Goal: Download file/media

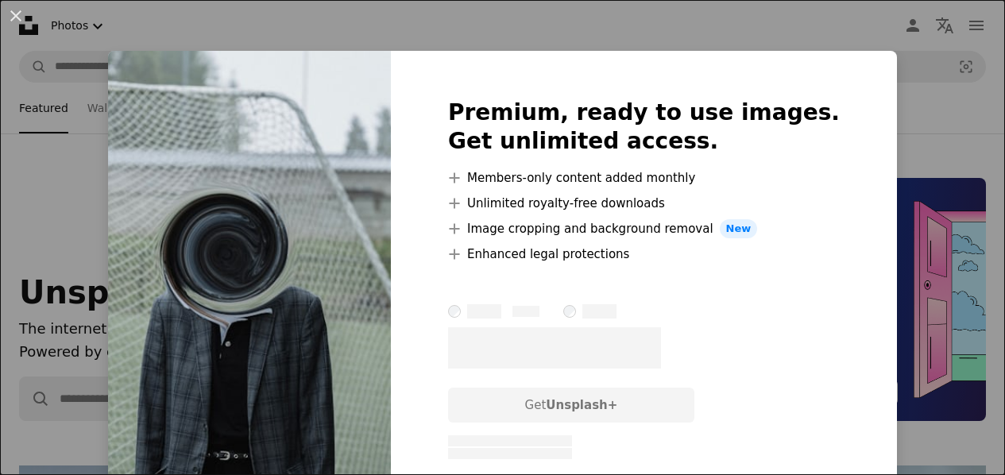
scroll to position [3553, 0]
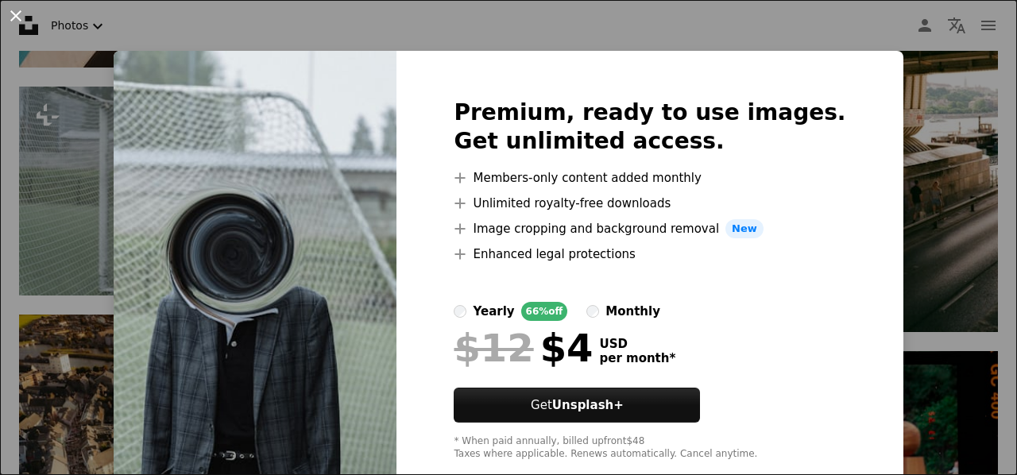
click at [13, 14] on button "An X shape" at bounding box center [15, 15] width 19 height 19
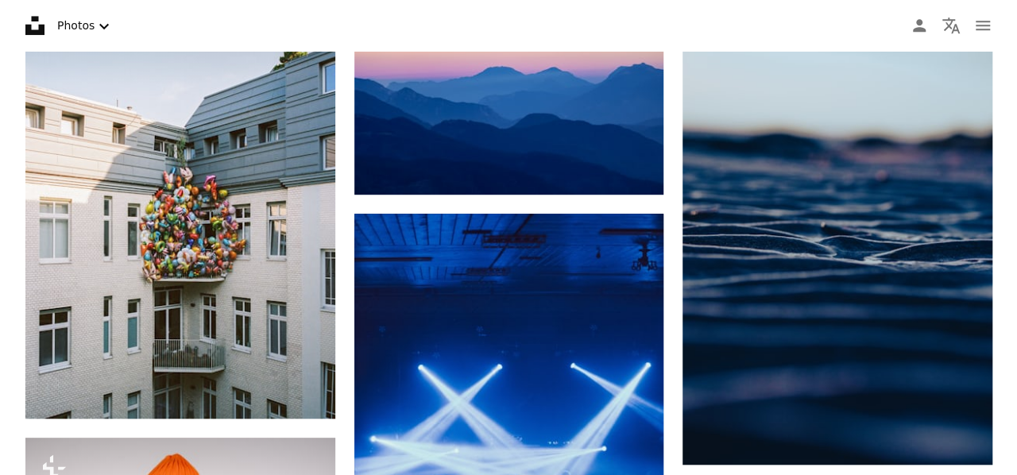
scroll to position [0, 0]
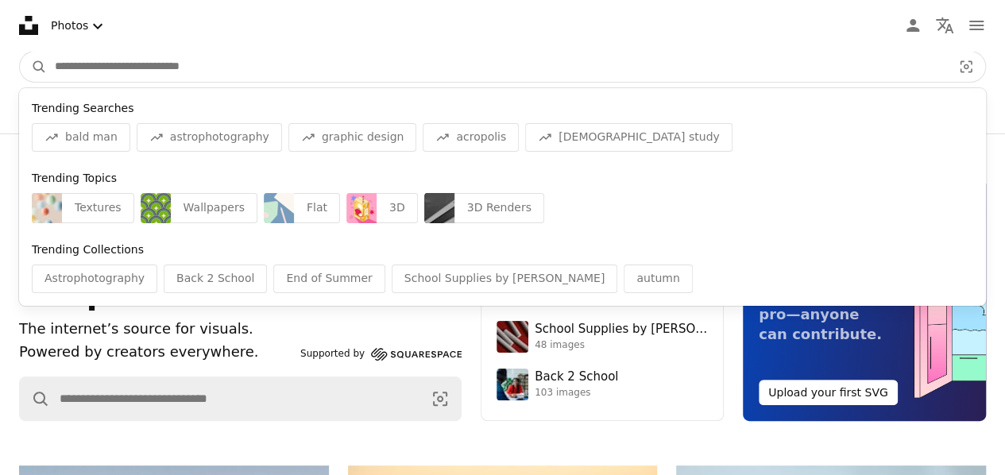
click at [311, 71] on input "Find visuals sitewide" at bounding box center [497, 67] width 900 height 30
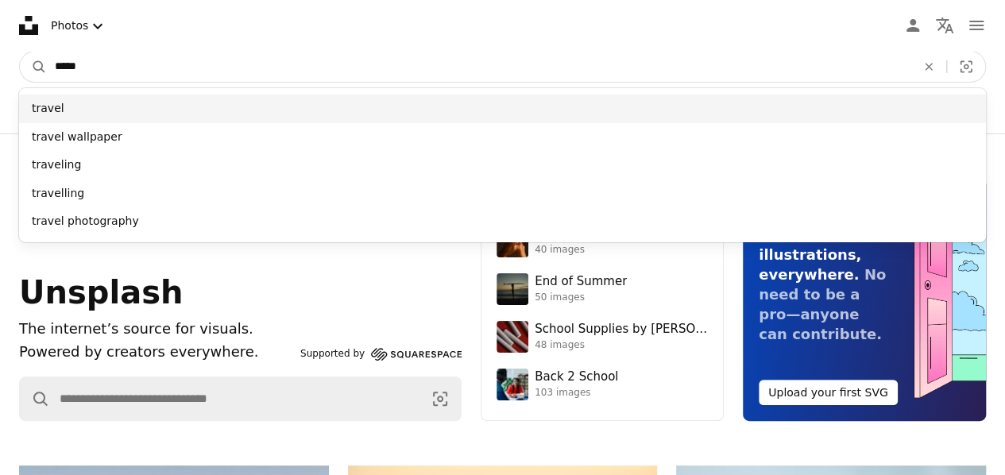
type input "*****"
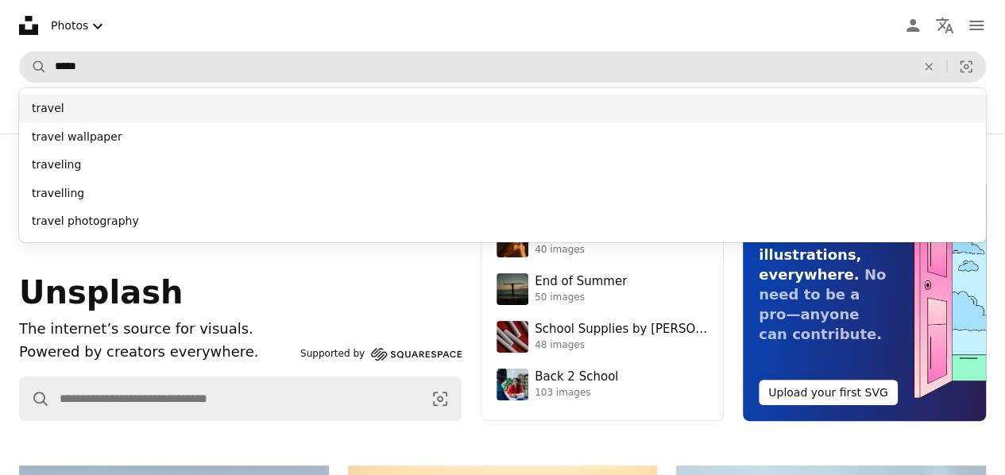
click at [310, 111] on div "travel" at bounding box center [502, 109] width 967 height 29
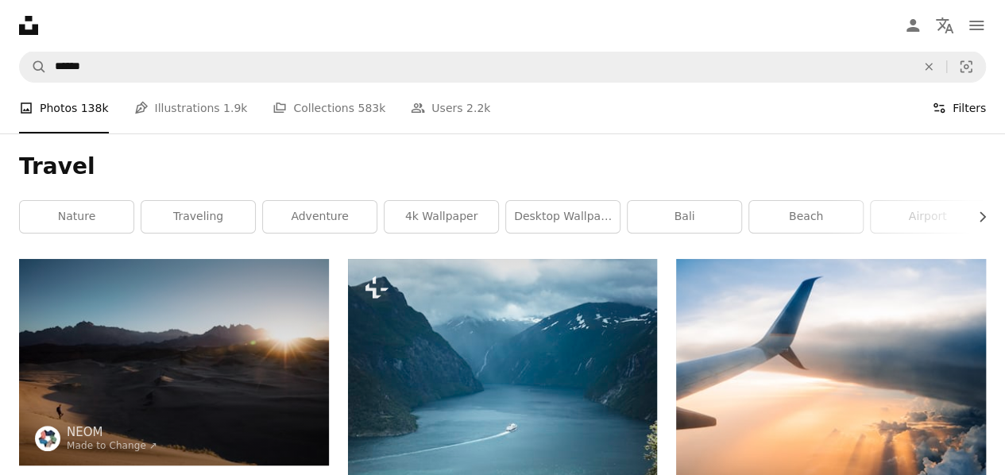
click at [964, 101] on button "Filters Filters" at bounding box center [959, 108] width 54 height 51
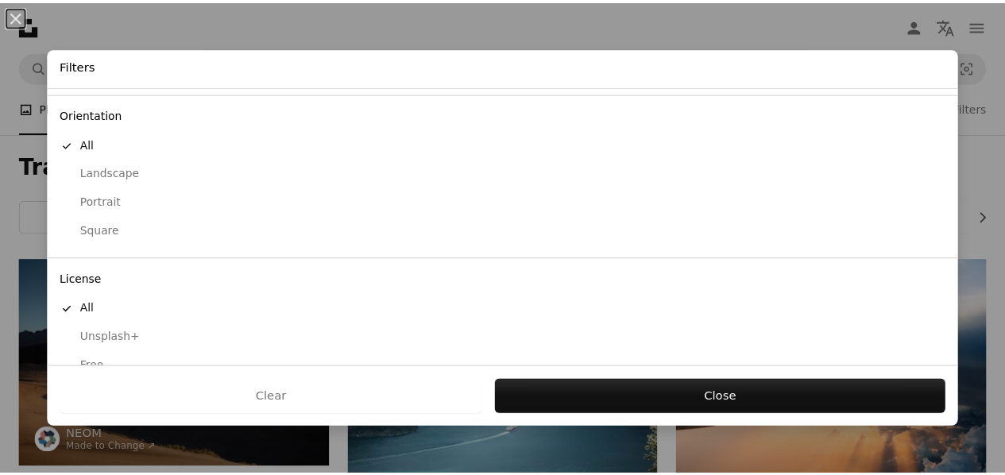
scroll to position [153, 0]
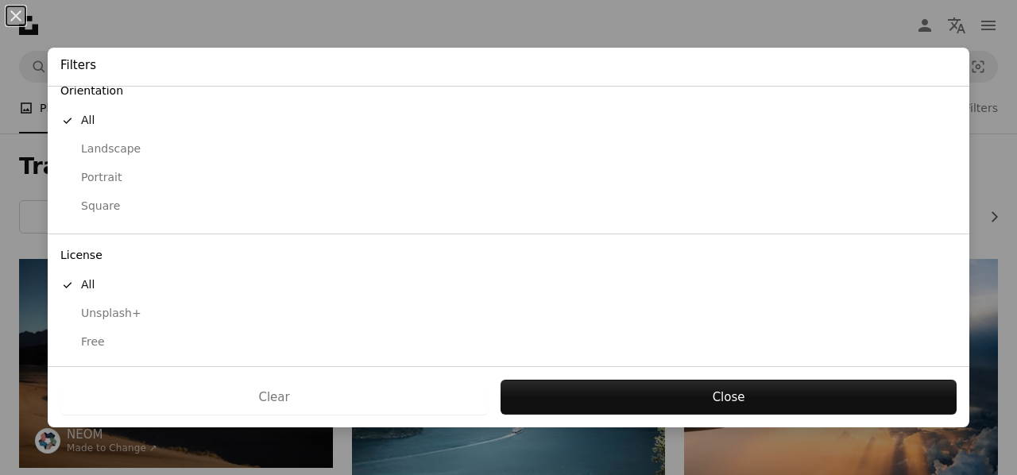
click at [130, 341] on div "Free" at bounding box center [508, 342] width 896 height 16
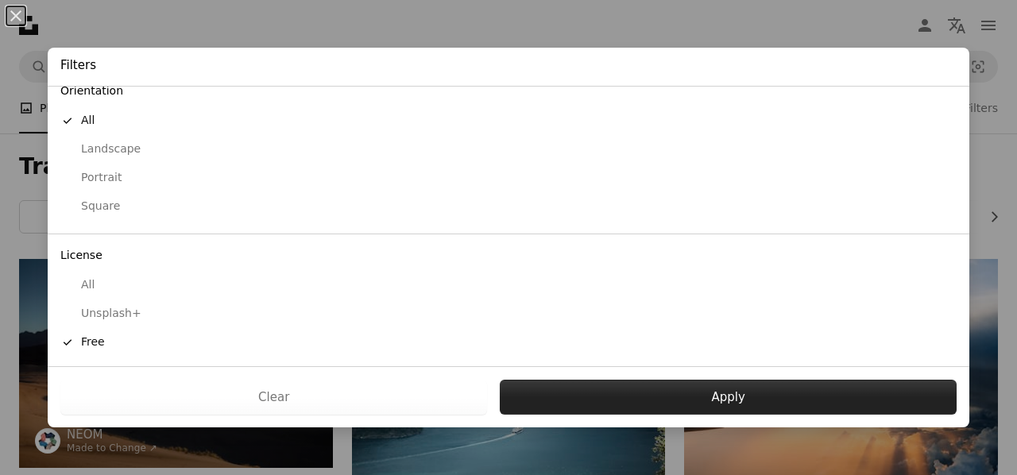
click at [674, 400] on button "Apply" at bounding box center [728, 397] width 457 height 35
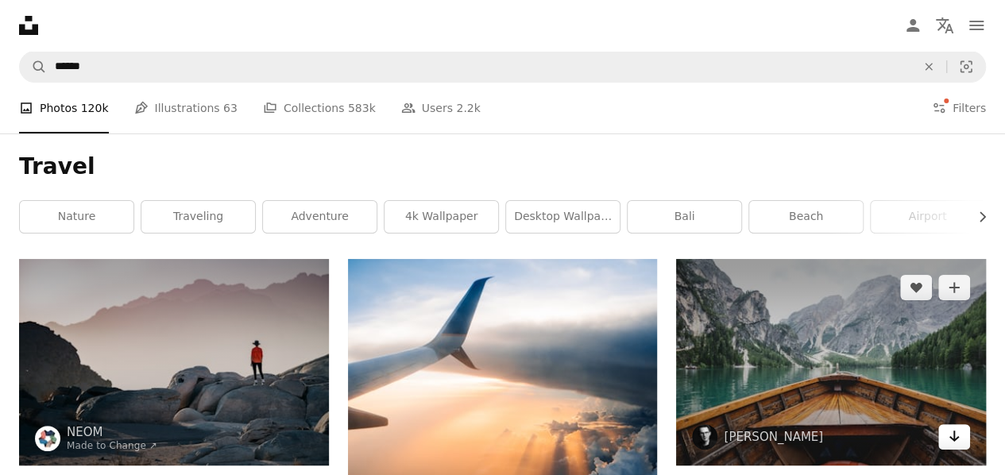
click at [959, 428] on icon "Arrow pointing down" at bounding box center [954, 436] width 13 height 19
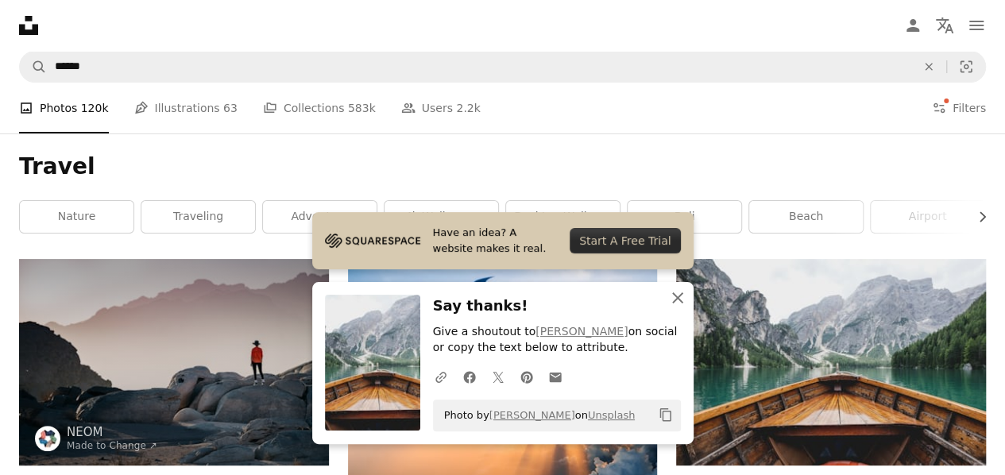
click at [678, 303] on icon "An X shape" at bounding box center [677, 297] width 19 height 19
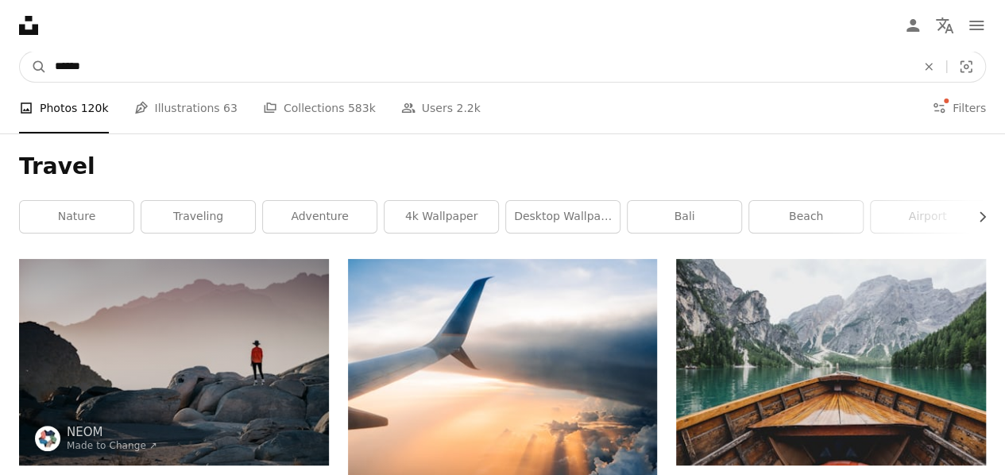
click at [286, 74] on input "******" at bounding box center [479, 67] width 864 height 30
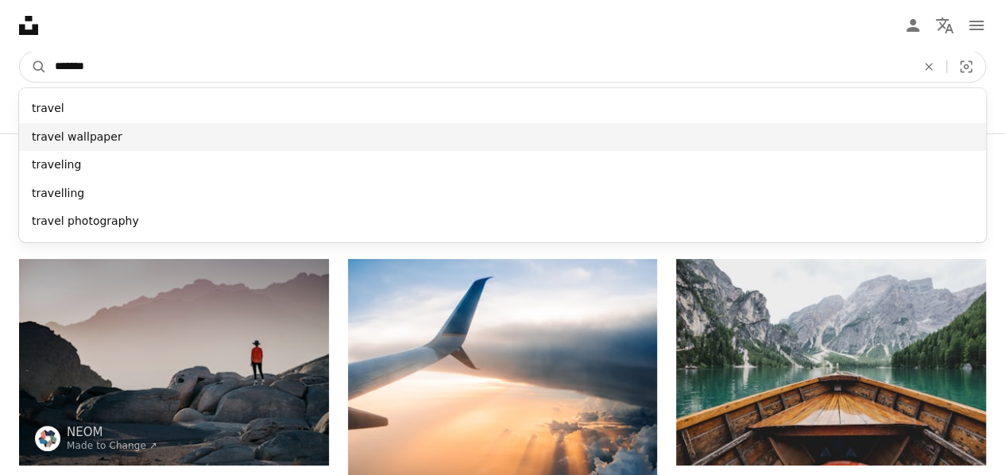
type input "******"
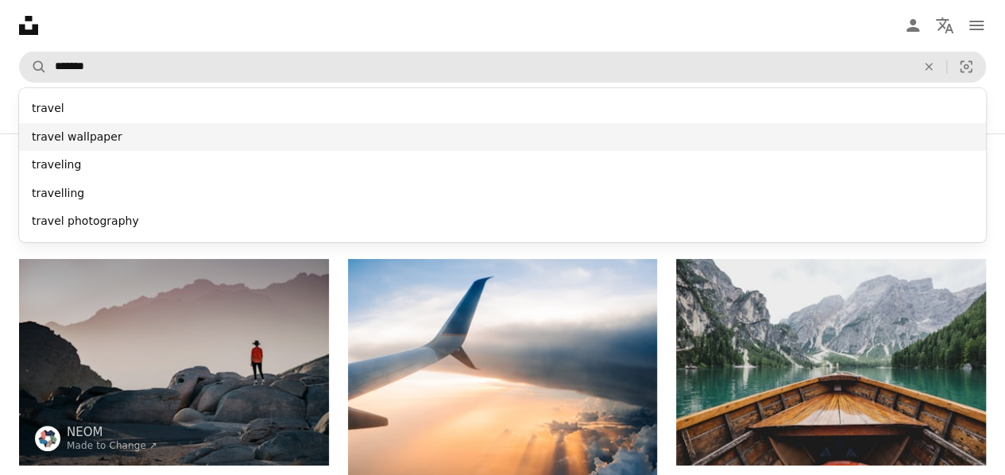
click at [273, 137] on div "travel wallpaper" at bounding box center [502, 137] width 967 height 29
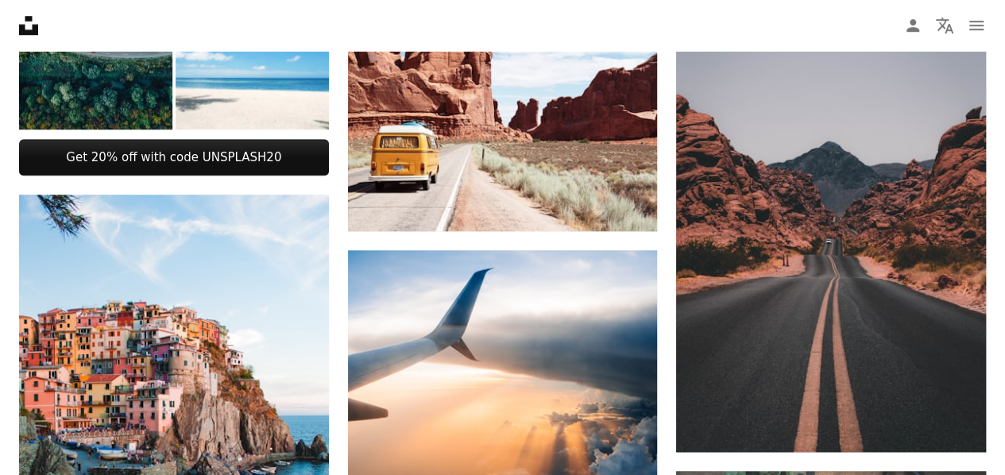
scroll to position [706, 0]
